Goal: Task Accomplishment & Management: Manage account settings

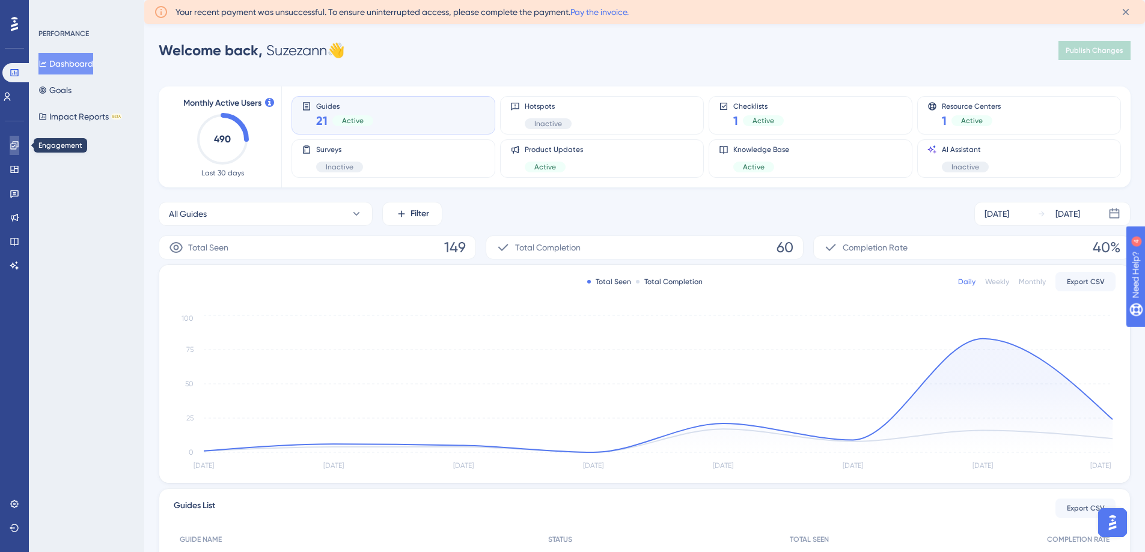
click at [14, 151] on link at bounding box center [15, 145] width 10 height 19
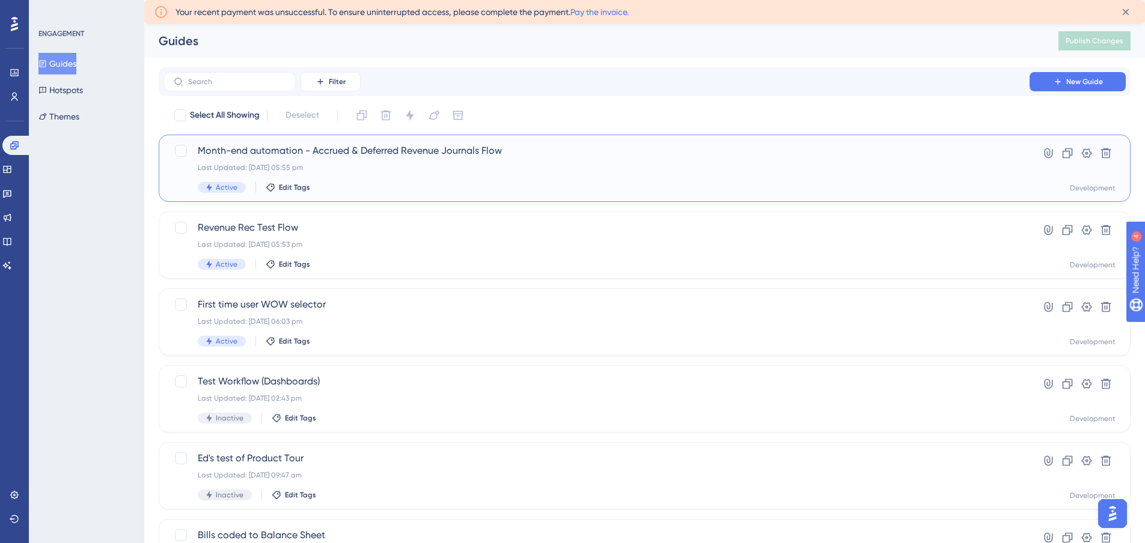
click at [450, 169] on div "Last Updated: [DATE] 05:55 pm" at bounding box center [596, 168] width 797 height 10
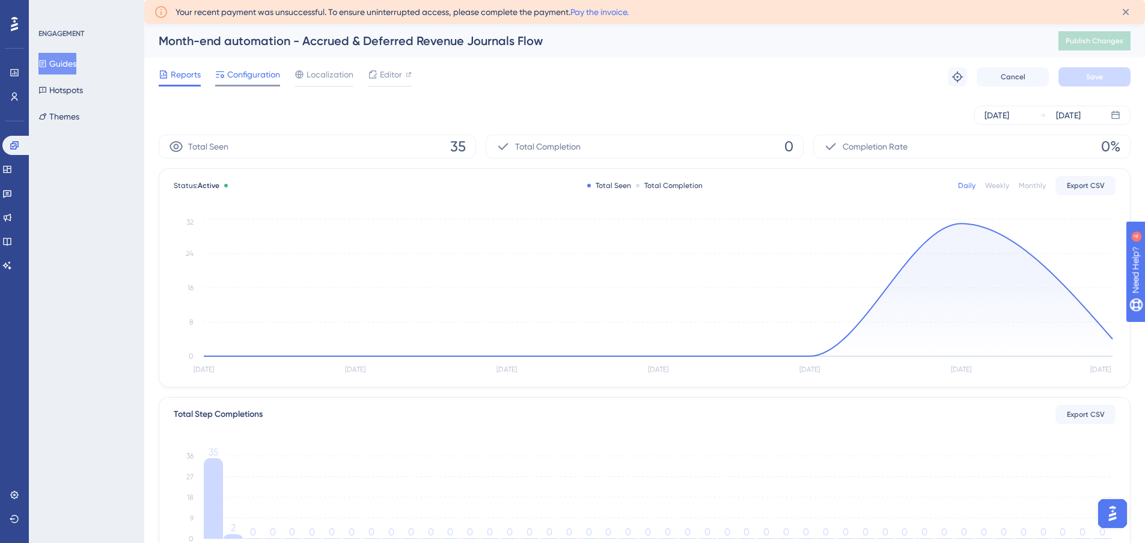
click at [250, 78] on span "Configuration" at bounding box center [253, 74] width 53 height 14
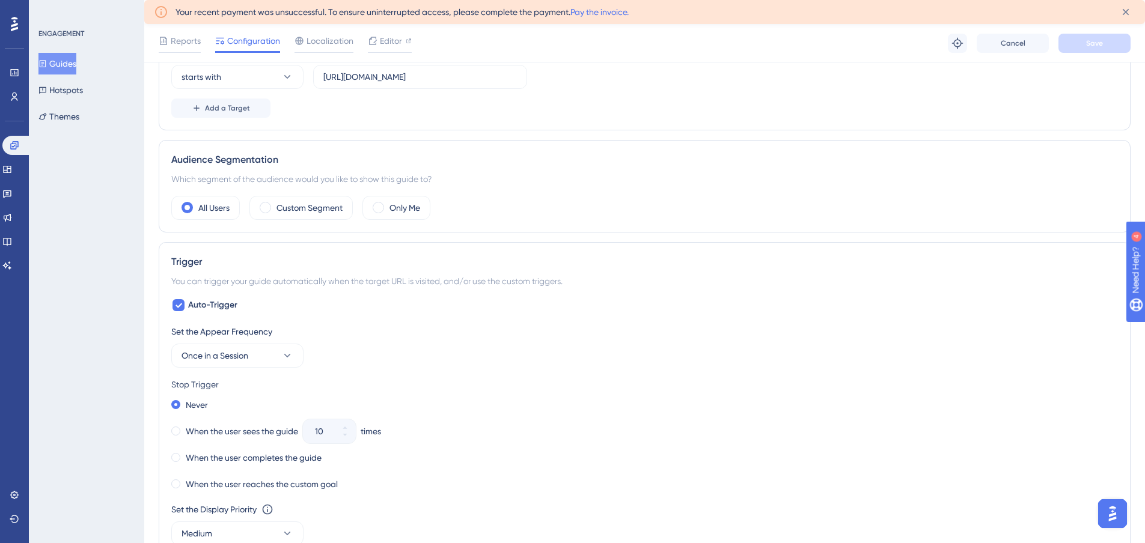
scroll to position [361, 0]
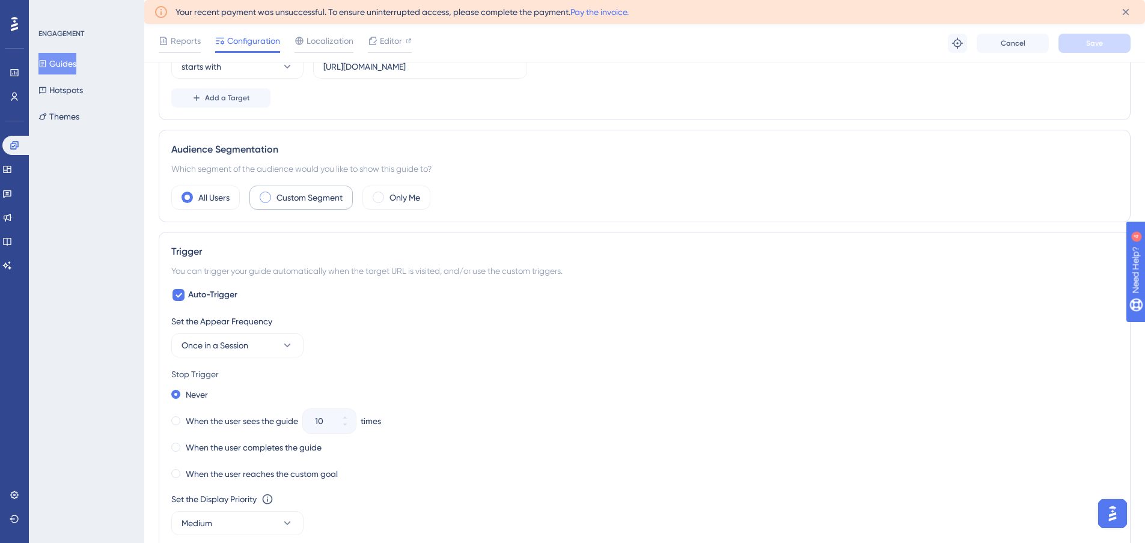
click at [311, 205] on div "Custom Segment" at bounding box center [300, 198] width 103 height 24
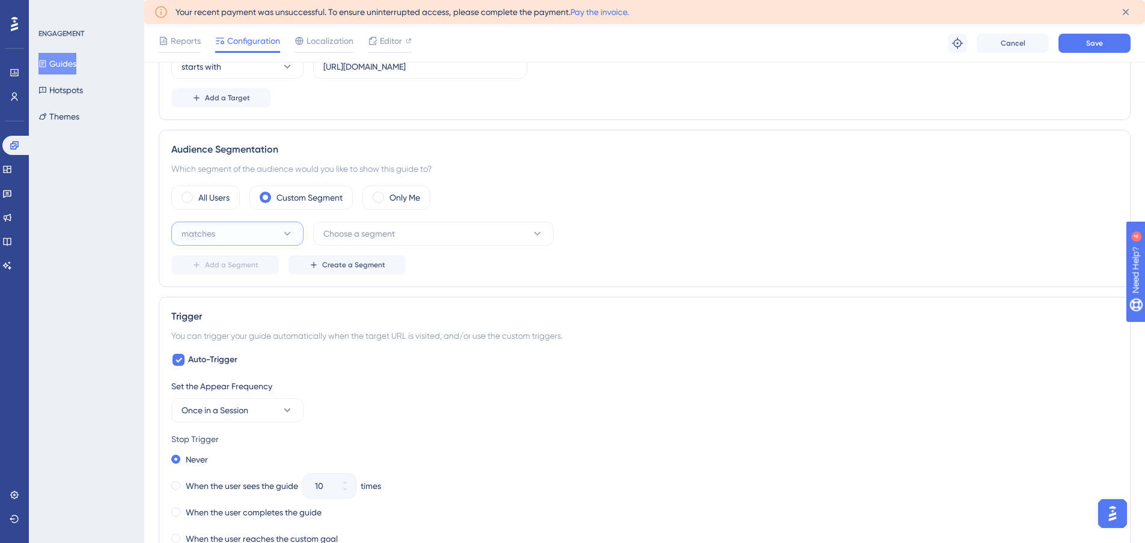
click at [282, 231] on icon at bounding box center [287, 234] width 12 height 12
click at [344, 230] on span "Choose a segment" at bounding box center [359, 234] width 72 height 14
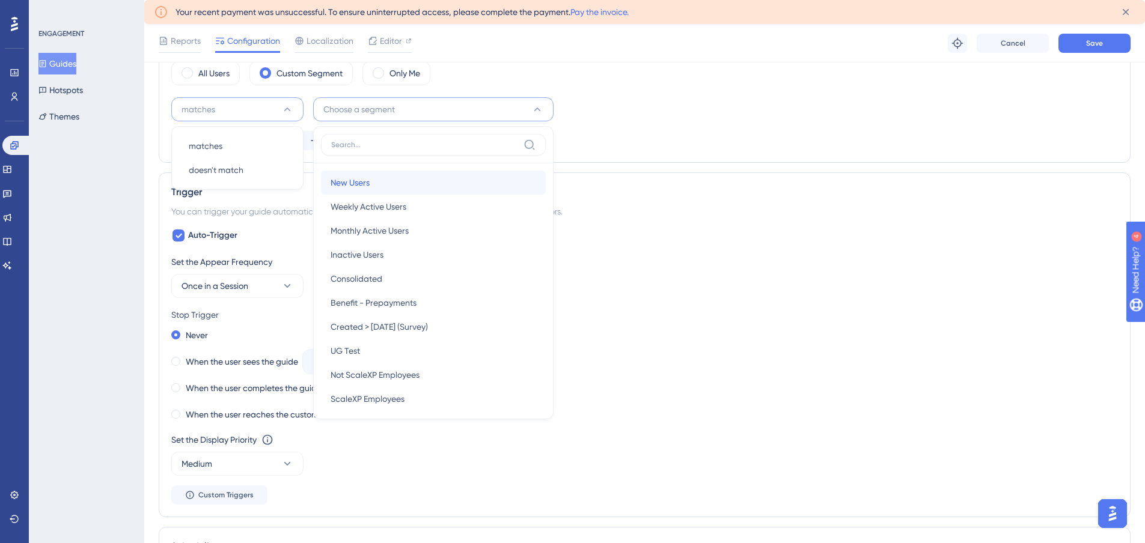
click at [356, 180] on span "New Users" at bounding box center [349, 182] width 39 height 14
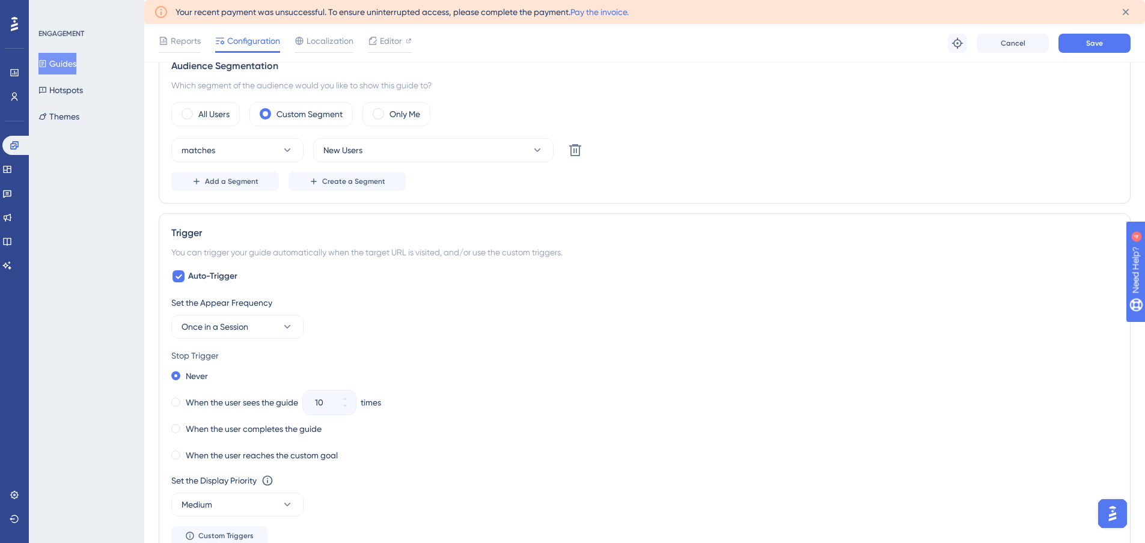
scroll to position [545, 0]
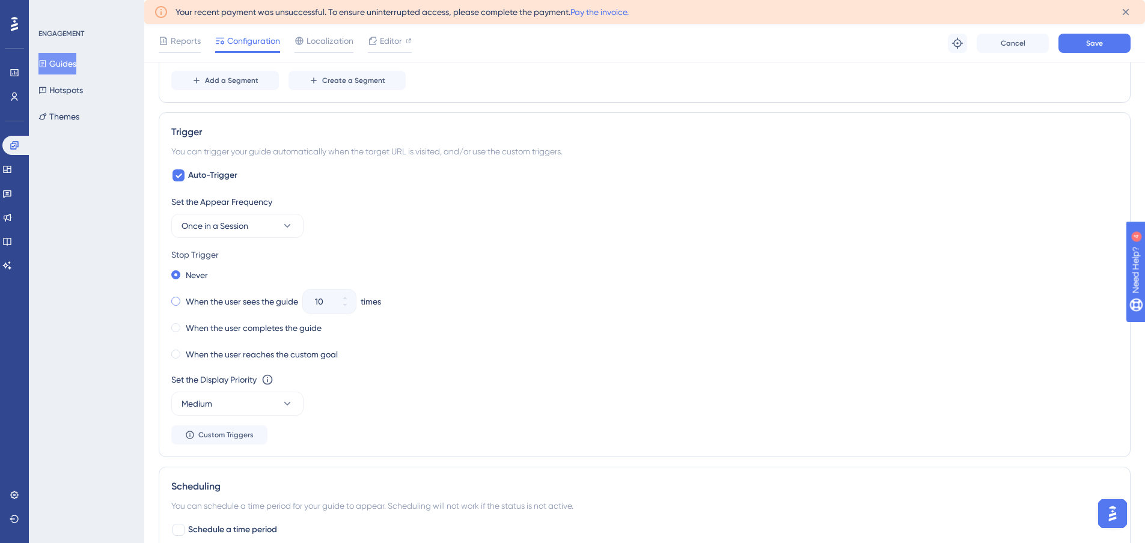
click at [177, 298] on span at bounding box center [175, 301] width 9 height 9
click at [184, 299] on input "radio" at bounding box center [184, 299] width 0 height 0
click at [346, 304] on icon at bounding box center [344, 305] width 4 height 2
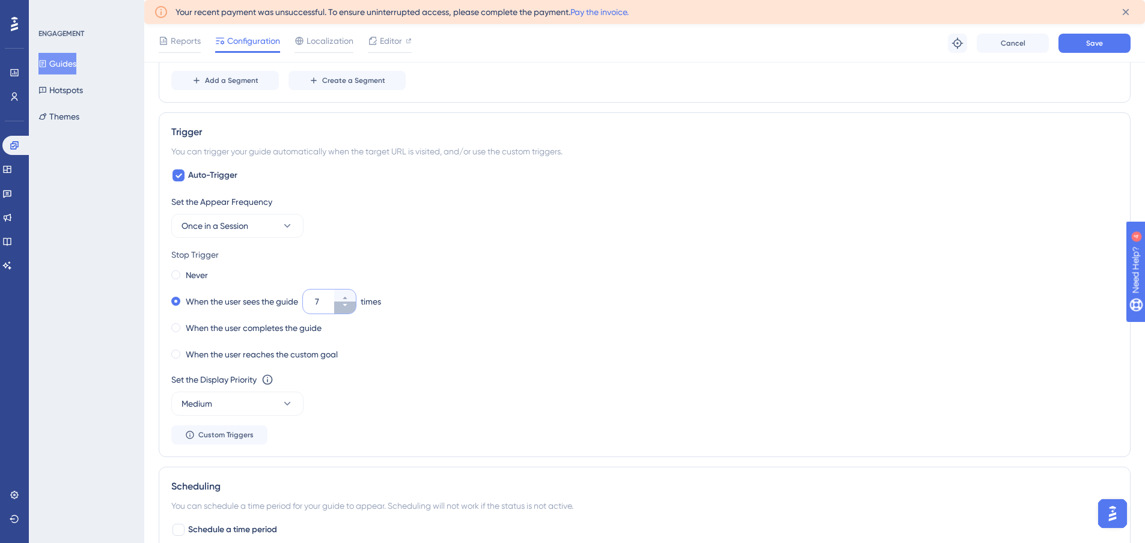
click at [345, 304] on icon at bounding box center [344, 305] width 4 height 2
type input "3"
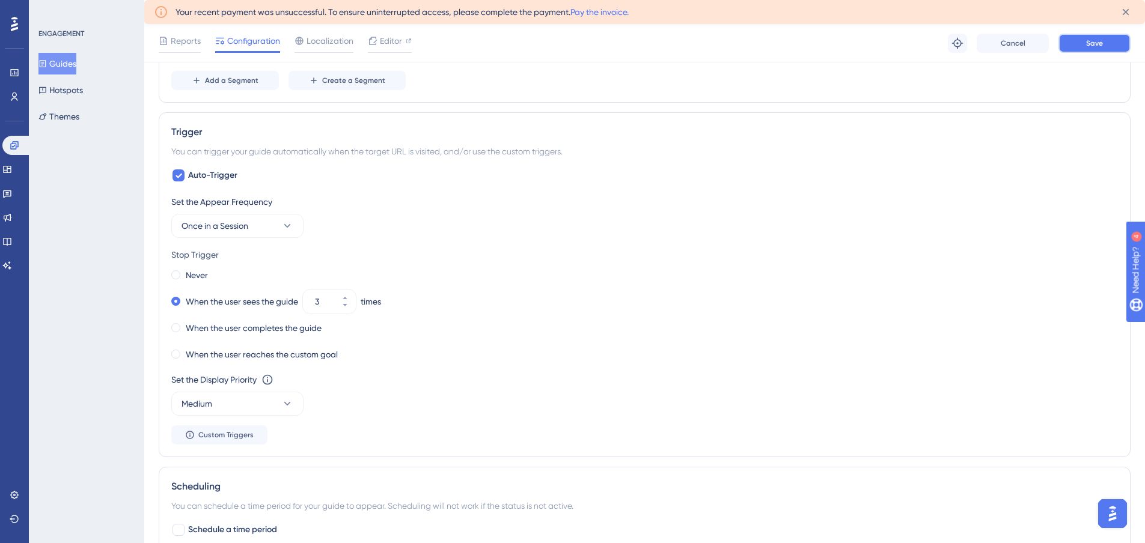
click at [1072, 47] on button "Save" at bounding box center [1094, 43] width 72 height 19
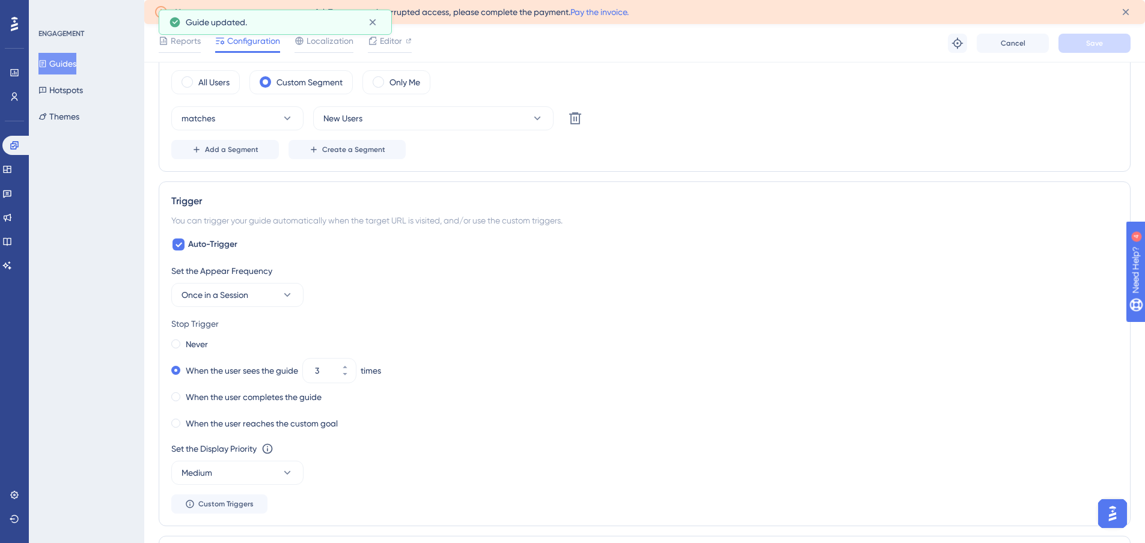
scroll to position [0, 0]
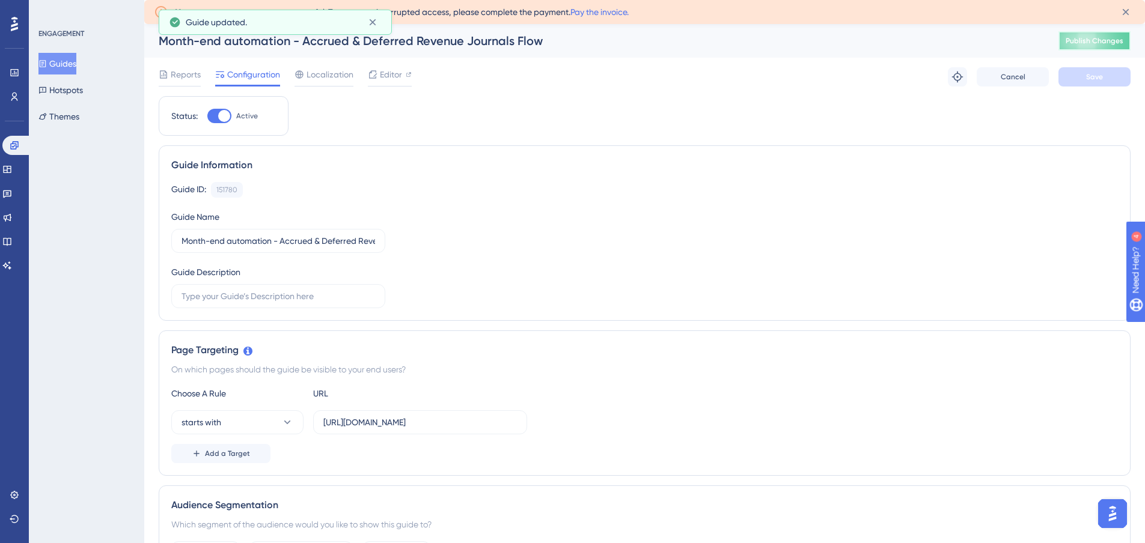
click at [1089, 46] on button "Publish Changes" at bounding box center [1094, 40] width 72 height 19
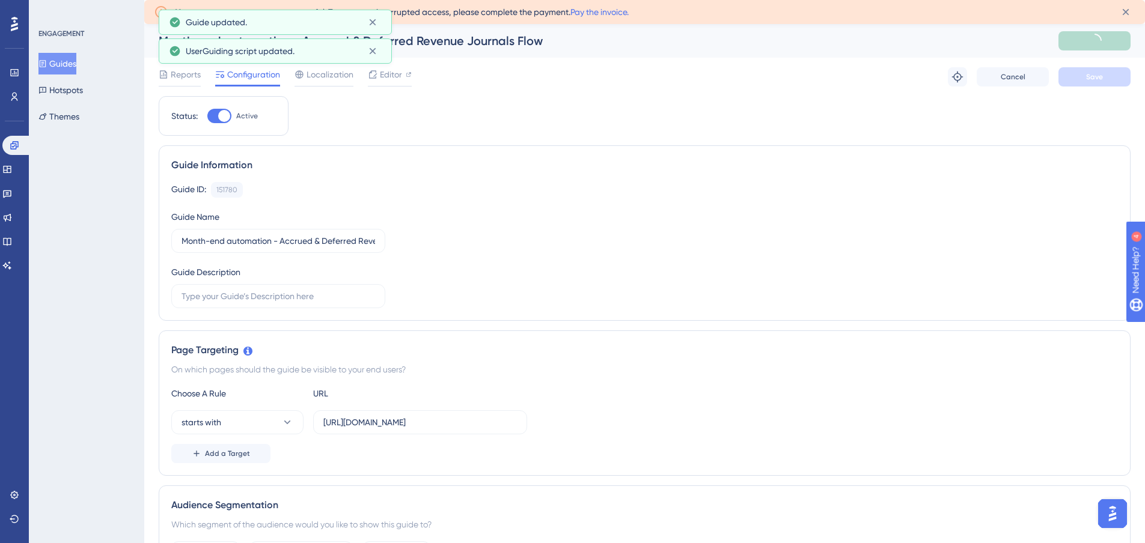
click at [68, 61] on button "Guides" at bounding box center [57, 64] width 38 height 22
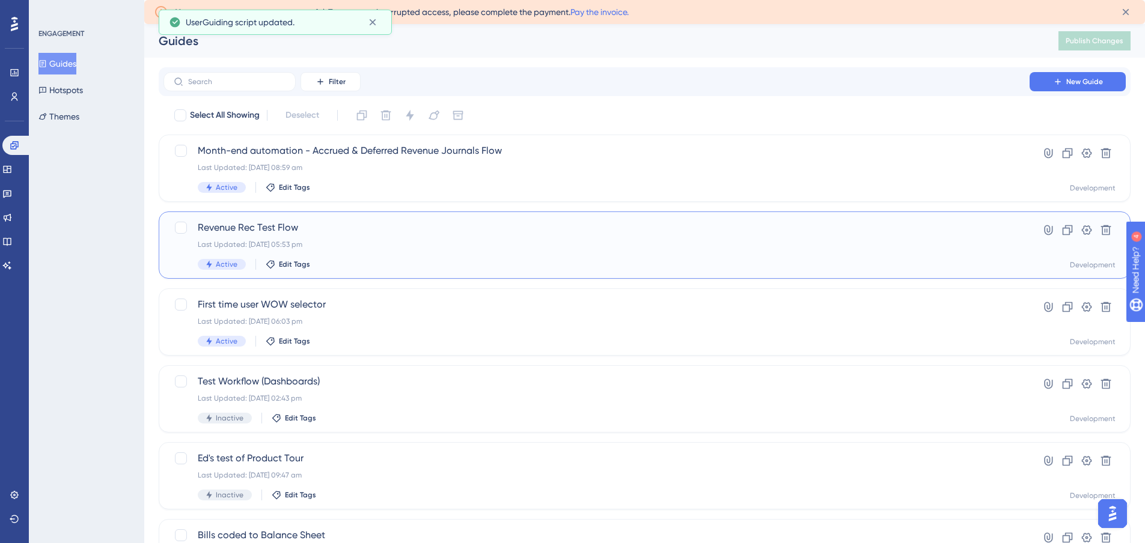
click at [351, 229] on span "Revenue Rec Test Flow" at bounding box center [596, 228] width 797 height 14
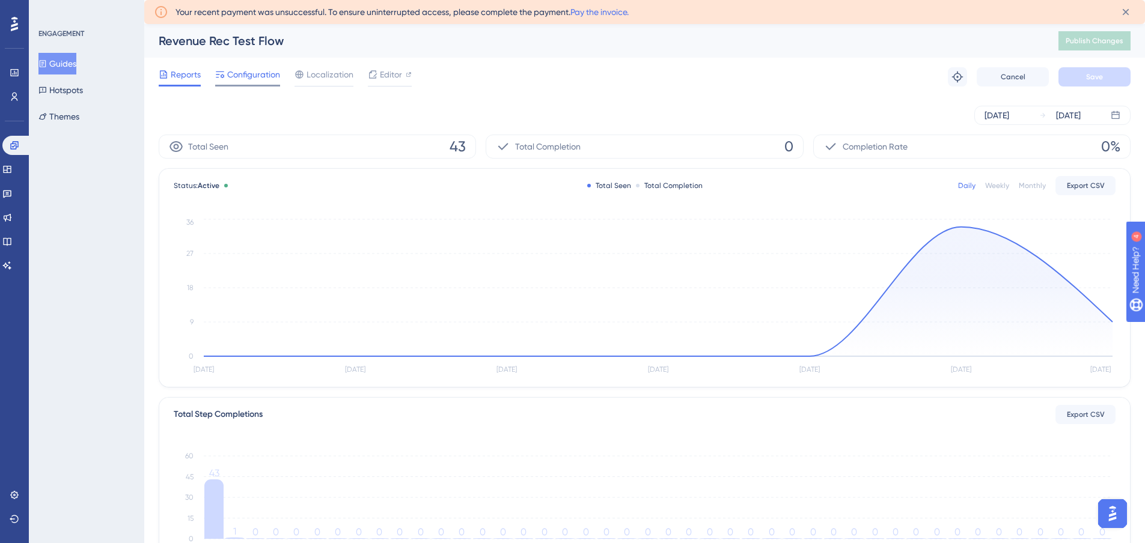
click at [251, 72] on span "Configuration" at bounding box center [253, 74] width 53 height 14
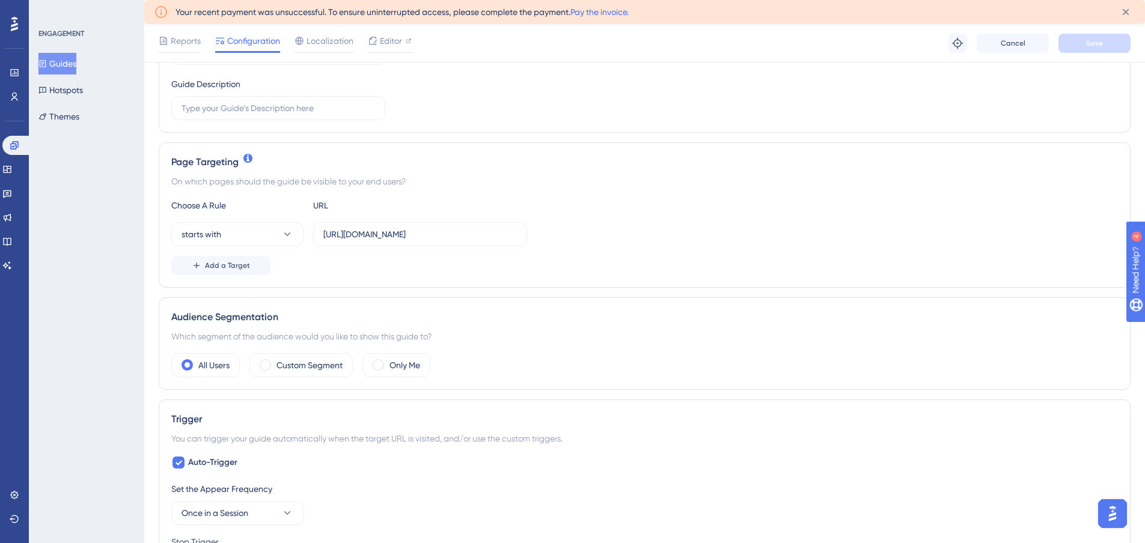
scroll to position [300, 0]
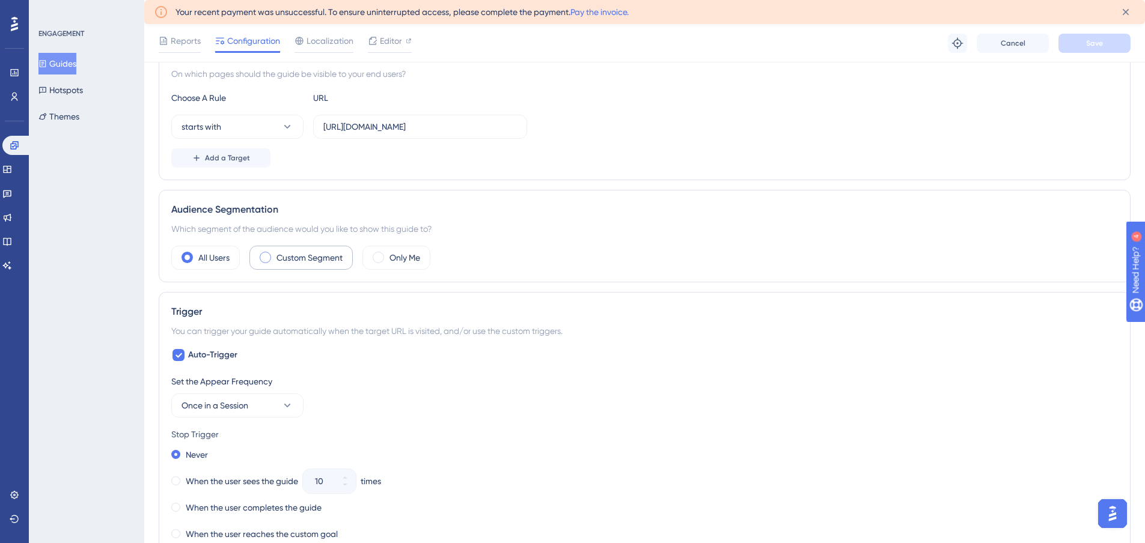
click at [300, 263] on label "Custom Segment" at bounding box center [309, 258] width 66 height 14
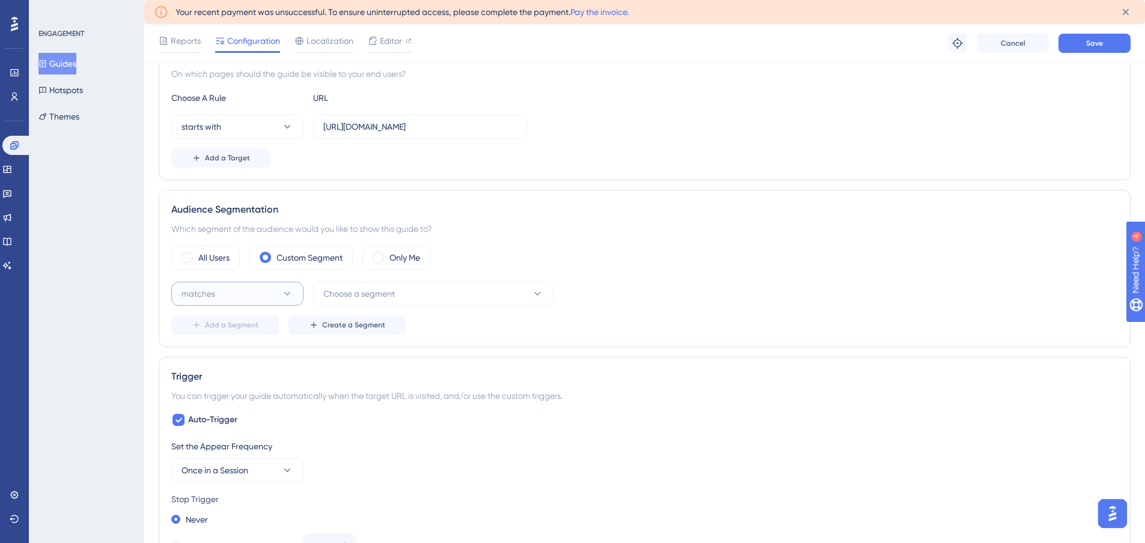
click at [232, 296] on button "matches" at bounding box center [237, 294] width 132 height 24
click at [364, 293] on span "Choose a segment" at bounding box center [359, 294] width 72 height 14
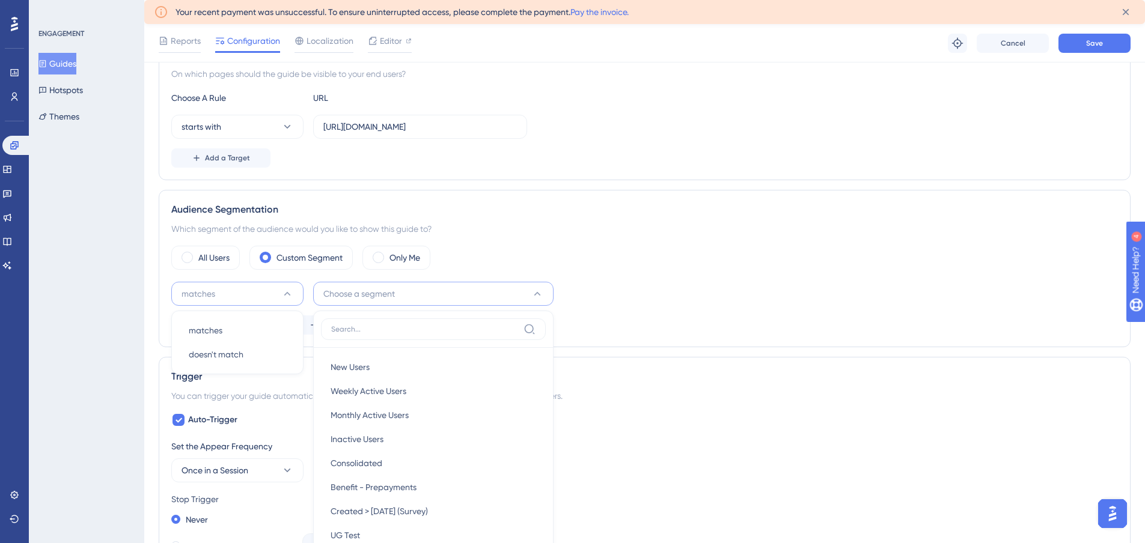
scroll to position [451, 0]
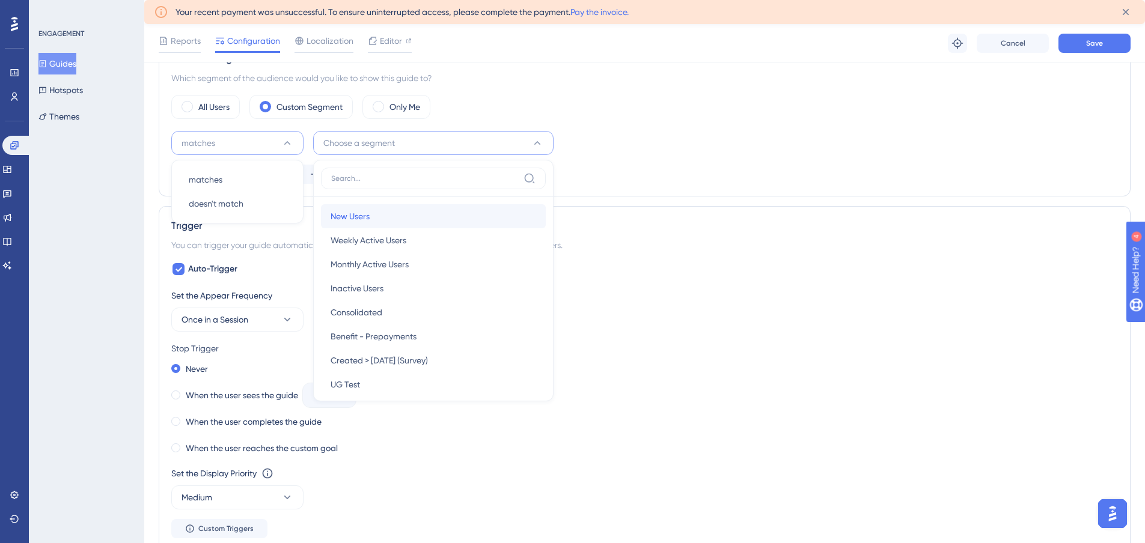
click at [365, 213] on span "New Users" at bounding box center [349, 216] width 39 height 14
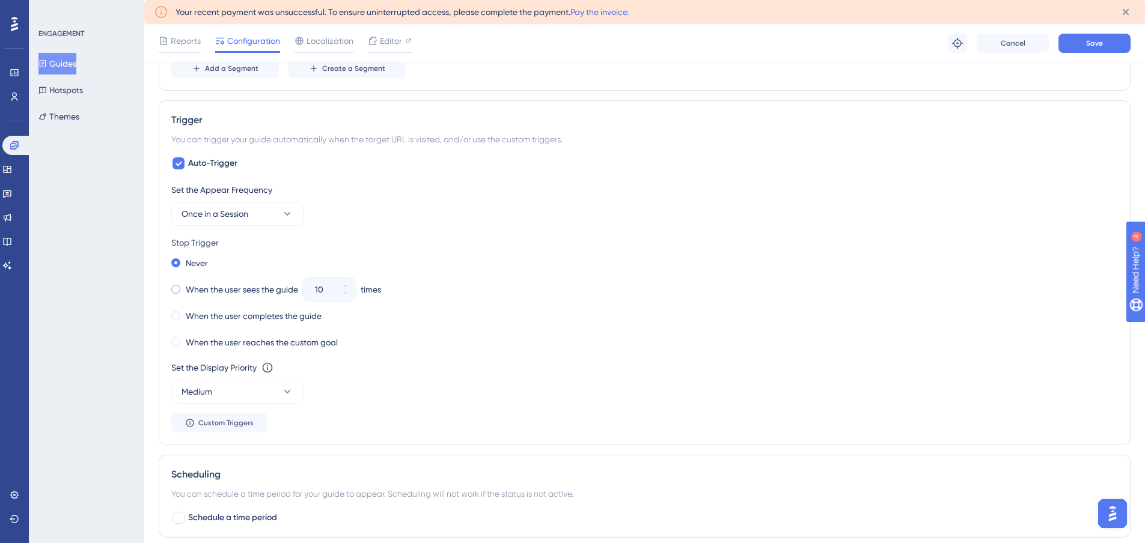
scroll to position [571, 0]
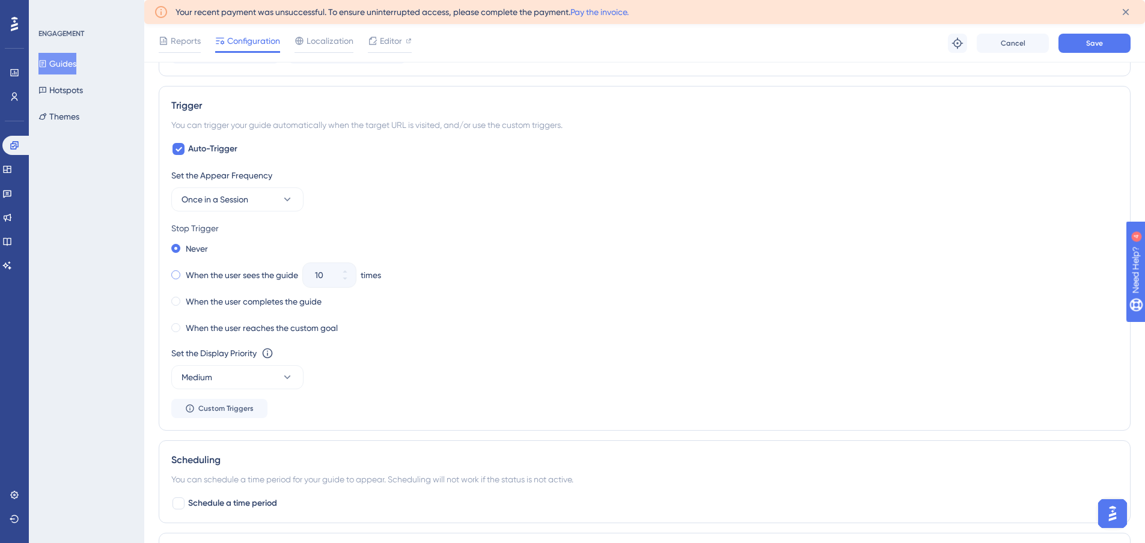
click at [215, 279] on label "When the user sees the guide" at bounding box center [242, 275] width 112 height 14
click at [342, 280] on button "10" at bounding box center [345, 281] width 22 height 12
click at [342, 280] on button "9" at bounding box center [345, 281] width 22 height 12
click at [342, 280] on button "8" at bounding box center [345, 281] width 22 height 12
click at [342, 280] on button "7" at bounding box center [345, 281] width 22 height 12
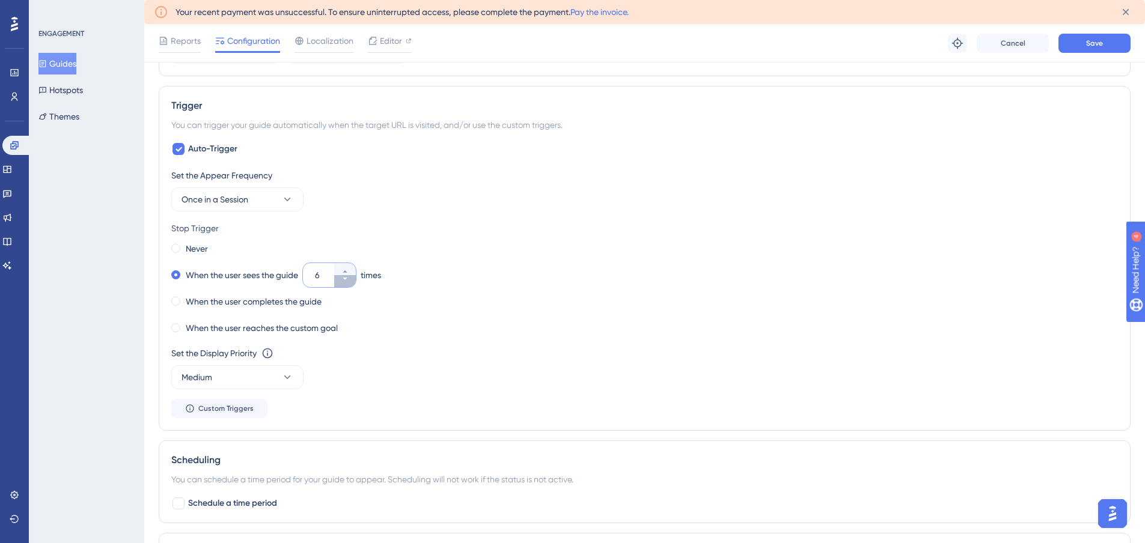
click at [342, 280] on button "6" at bounding box center [345, 281] width 22 height 12
click at [342, 280] on button "5" at bounding box center [345, 281] width 22 height 12
click at [342, 280] on button "4" at bounding box center [345, 281] width 22 height 12
type input "3"
click at [1099, 46] on span "Save" at bounding box center [1094, 43] width 17 height 10
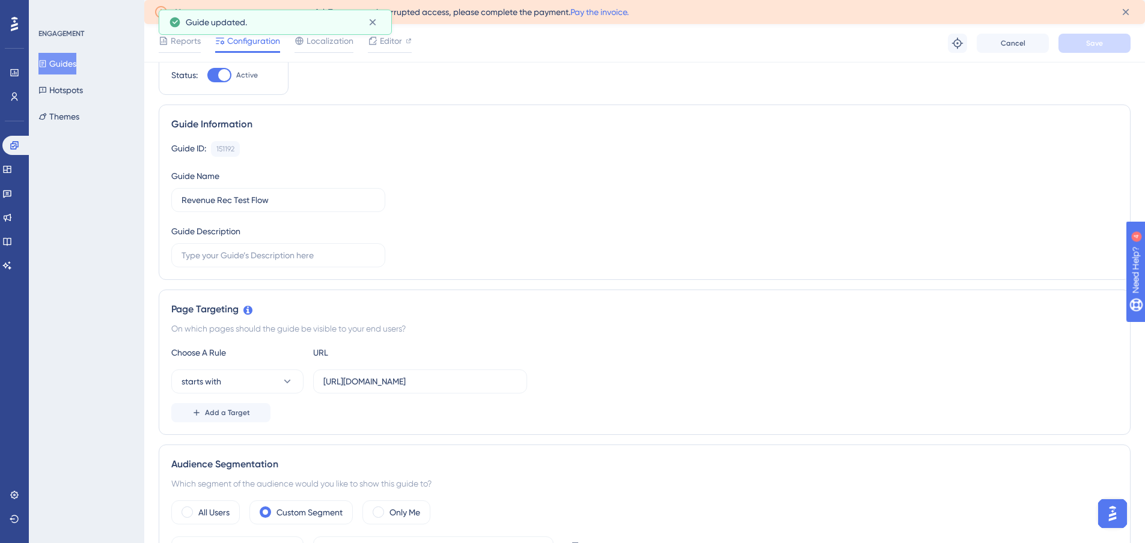
scroll to position [0, 0]
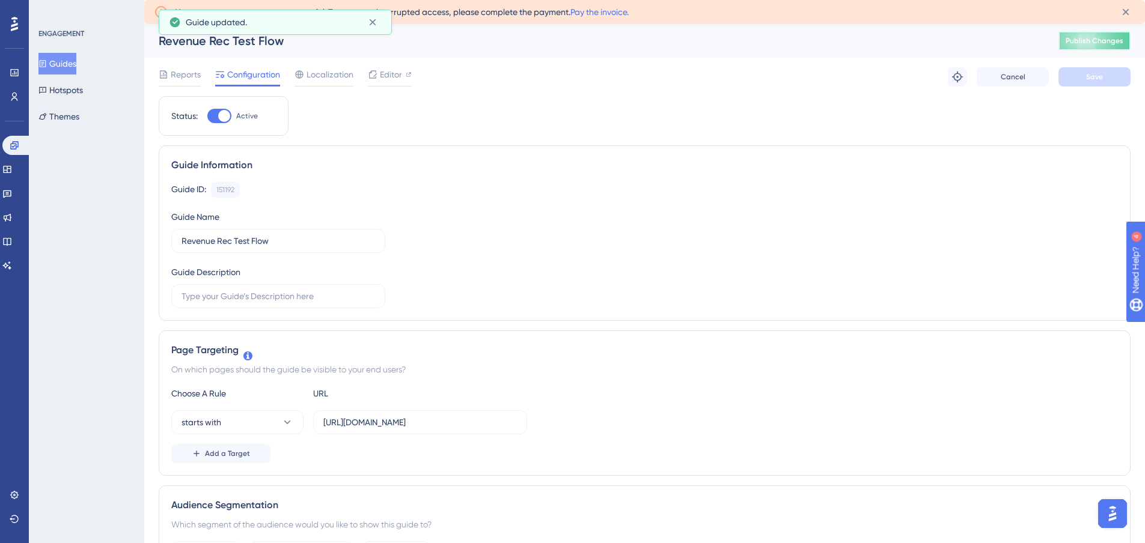
click at [1088, 50] on button "Publish Changes" at bounding box center [1094, 40] width 72 height 19
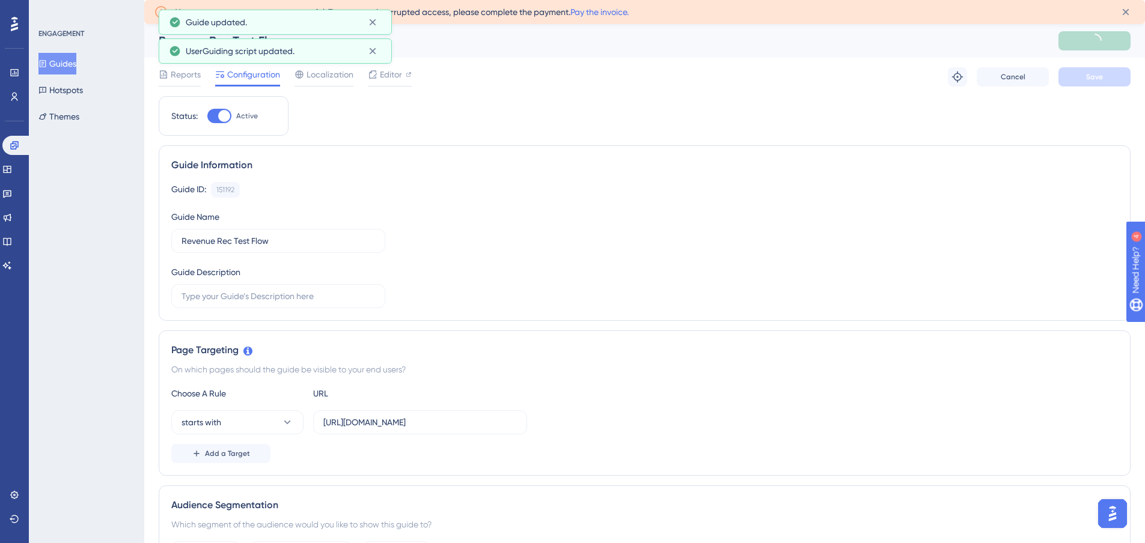
click at [76, 61] on button "Guides" at bounding box center [57, 64] width 38 height 22
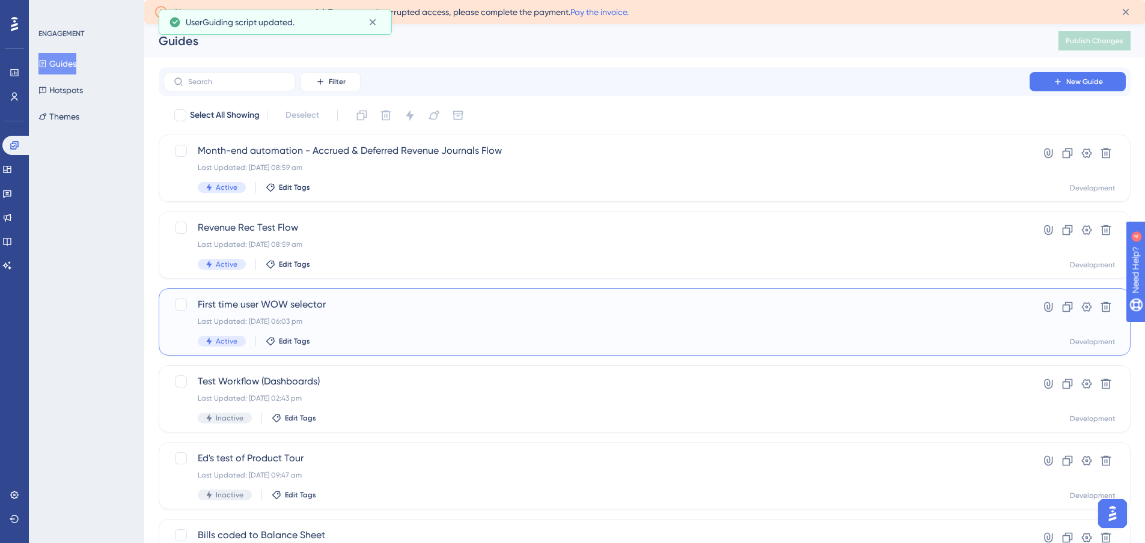
click at [352, 311] on span "First time user WOW selector" at bounding box center [596, 304] width 797 height 14
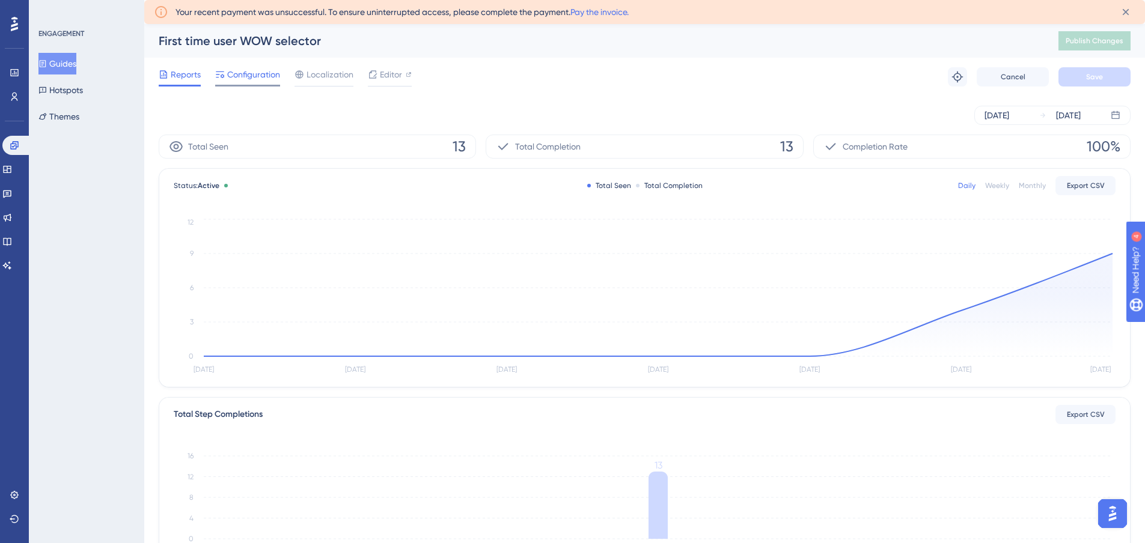
click at [253, 76] on span "Configuration" at bounding box center [253, 74] width 53 height 14
